Goal: Find contact information: Find contact information

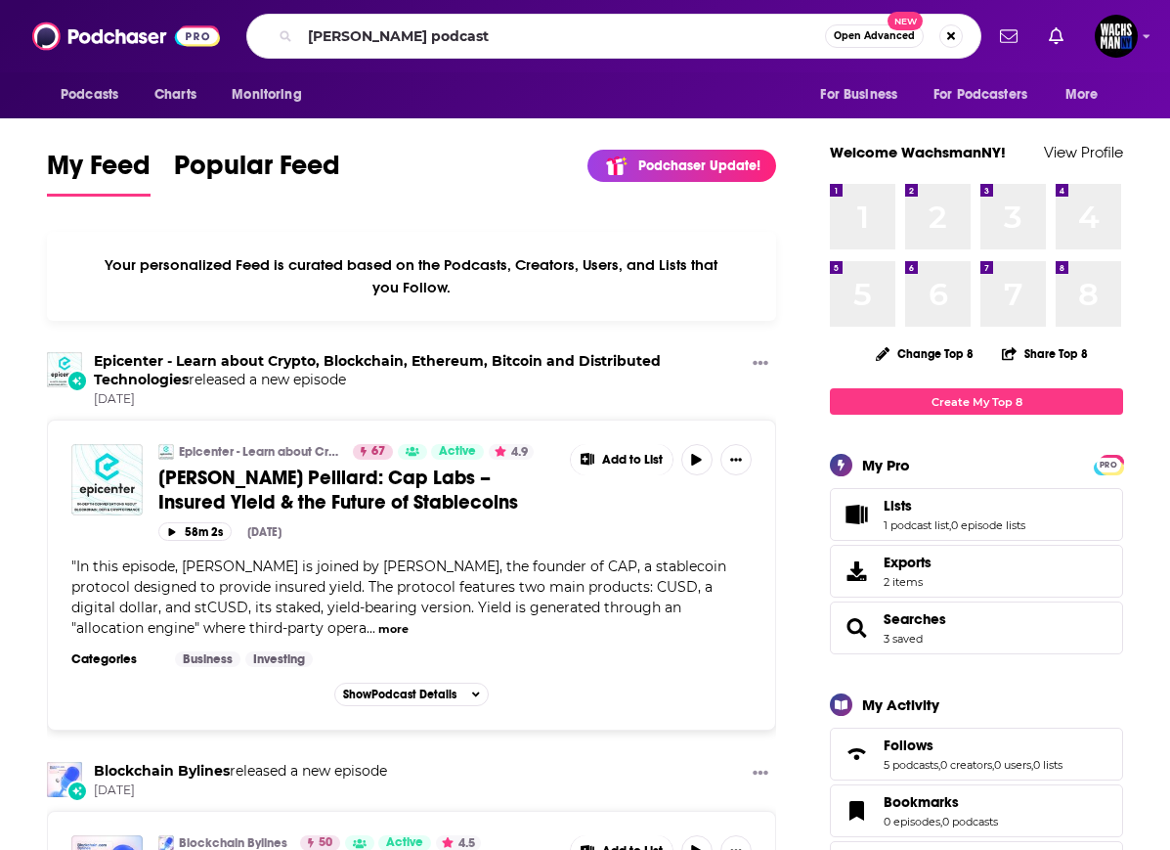
type input "[PERSON_NAME] podcast"
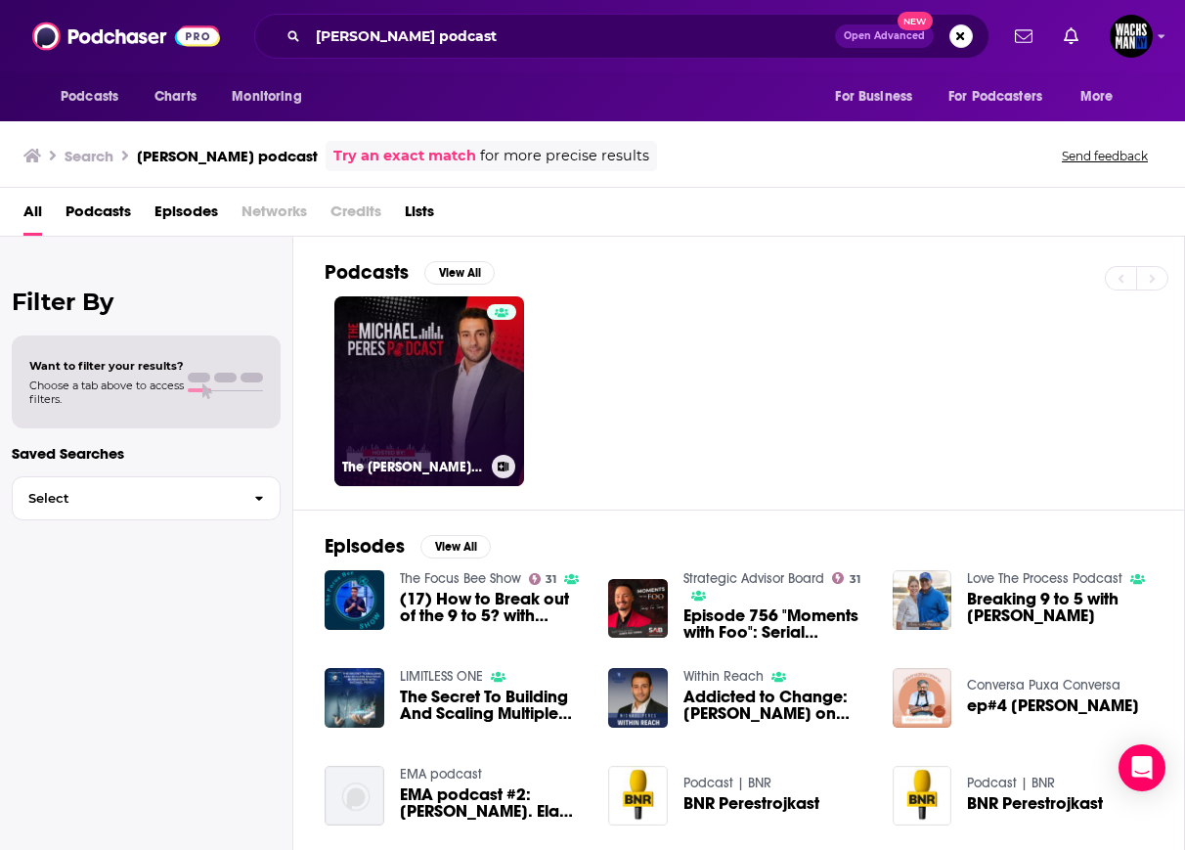
click at [438, 335] on link "The [PERSON_NAME] Podcast" at bounding box center [429, 391] width 190 height 190
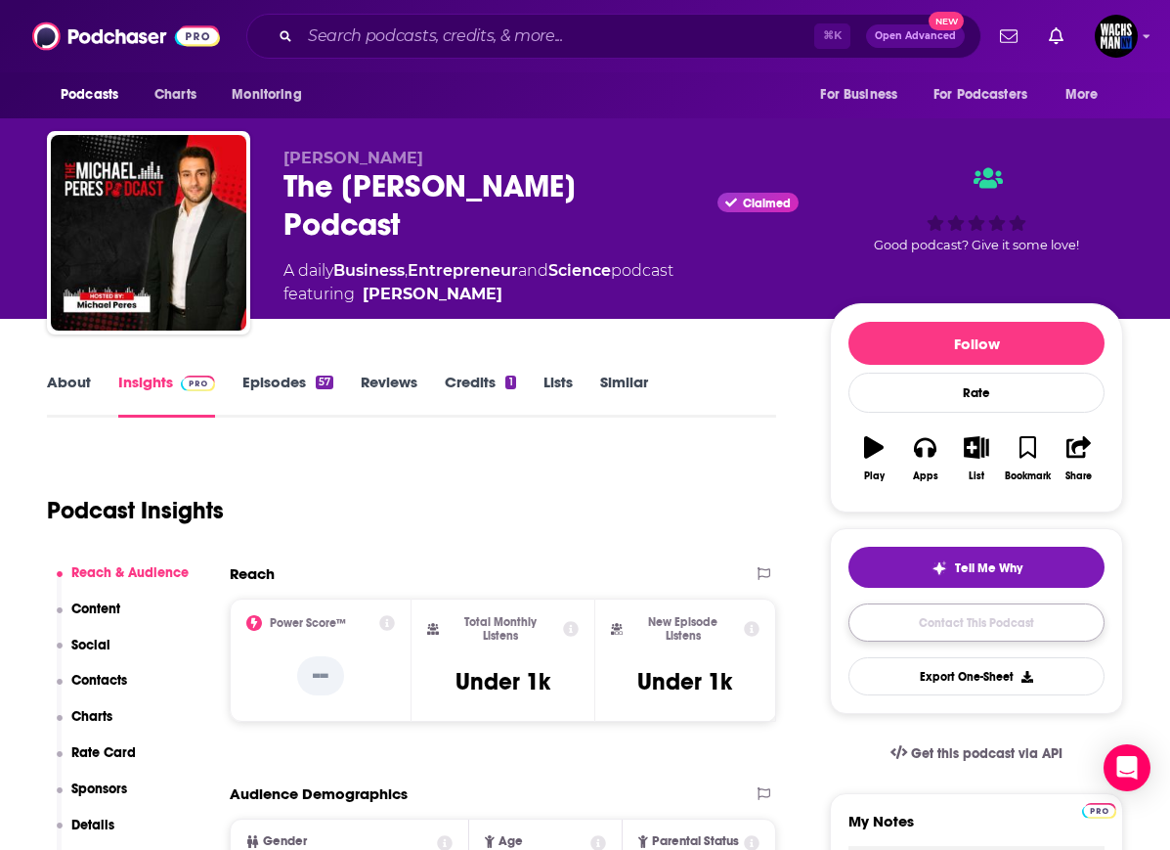
click at [936, 626] on link "Contact This Podcast" at bounding box center [977, 622] width 256 height 38
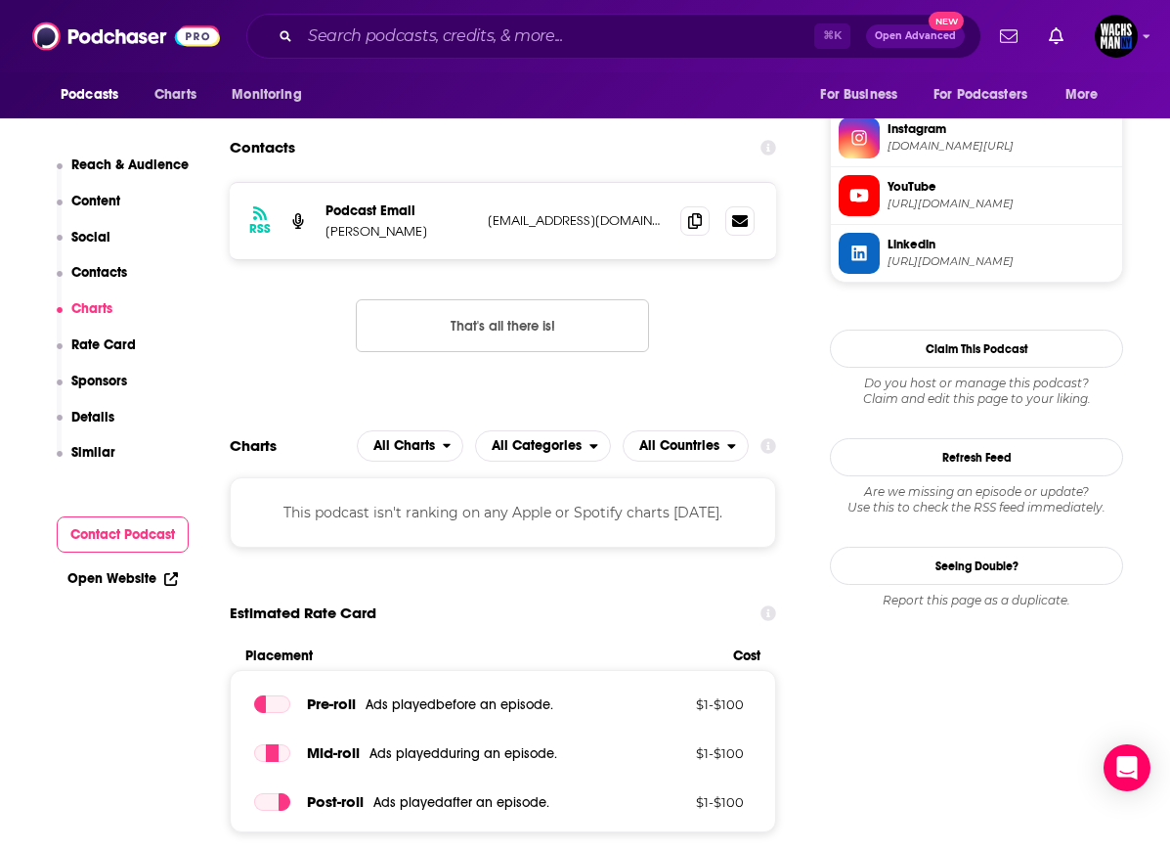
scroll to position [1513, 0]
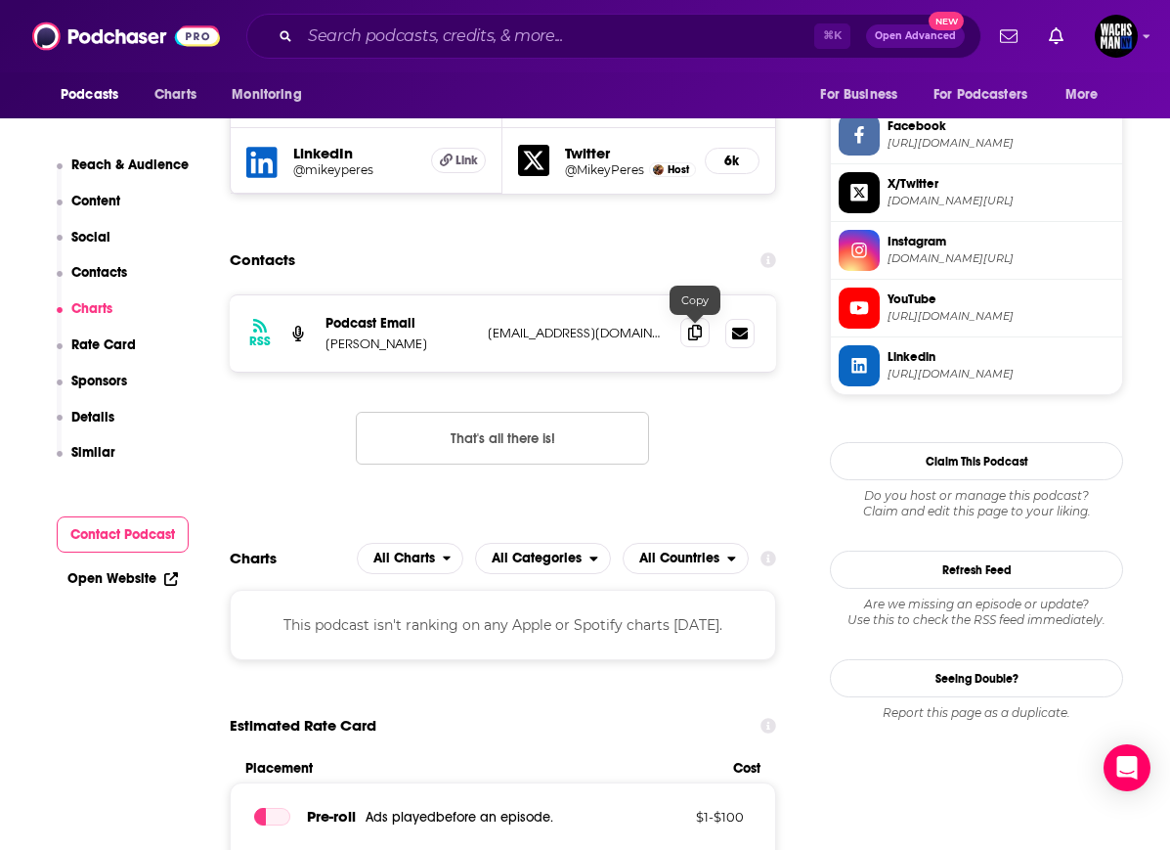
click at [696, 330] on icon at bounding box center [695, 333] width 14 height 16
click at [691, 335] on icon at bounding box center [695, 333] width 14 height 16
